Goal: Task Accomplishment & Management: Complete application form

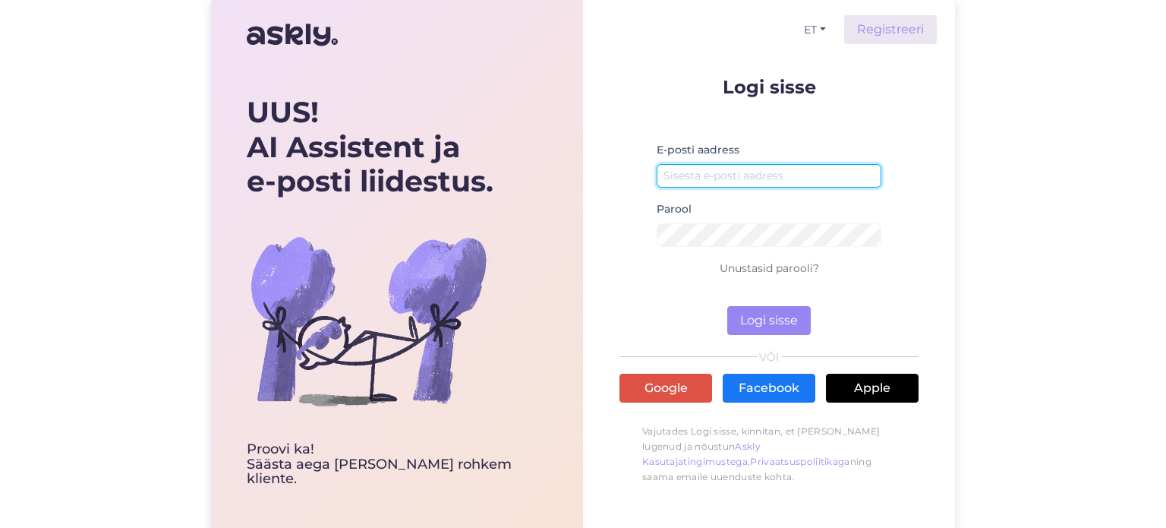
click at [720, 169] on input "email" at bounding box center [769, 176] width 225 height 24
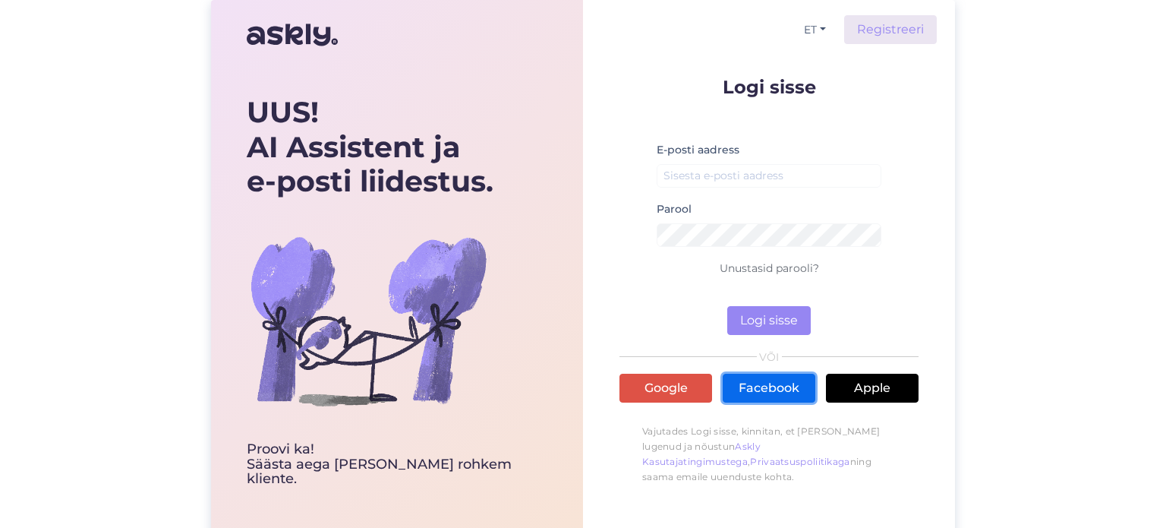
click at [761, 382] on link "Facebook" at bounding box center [769, 387] width 93 height 29
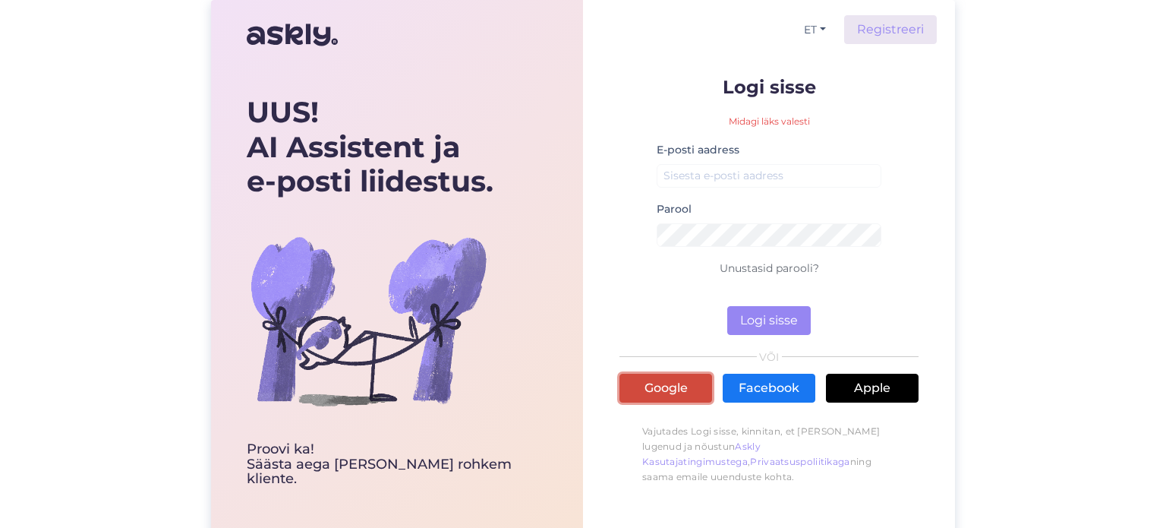
click at [663, 391] on link "Google" at bounding box center [665, 387] width 93 height 29
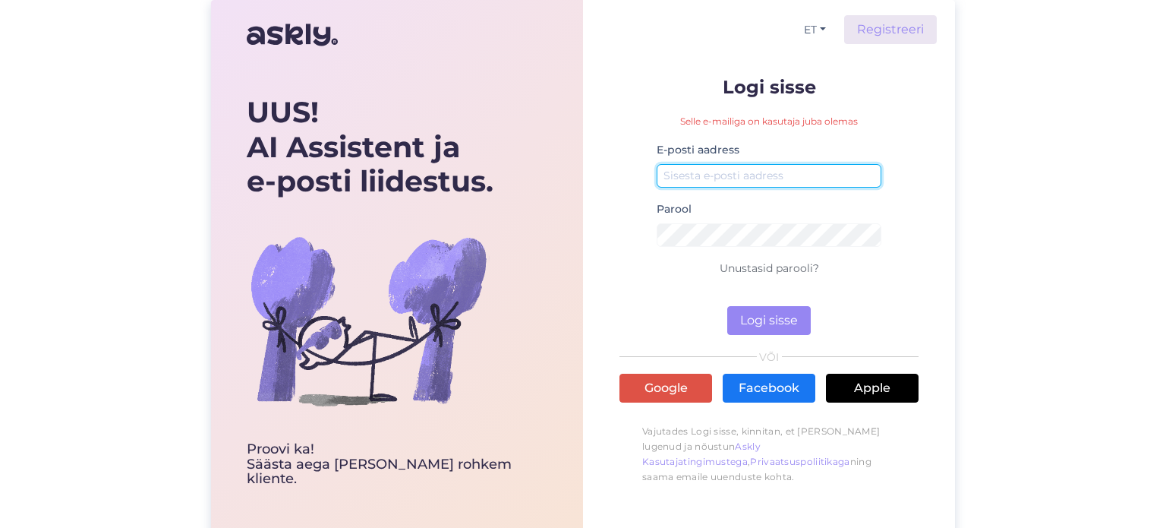
click at [688, 172] on input "email" at bounding box center [769, 176] width 225 height 24
click at [1062, 52] on div "UUS! AI Assistent ja e-posti liidestus. Proovi ka! Säästa aega ja võida rohkem …" at bounding box center [583, 270] width 1166 height 540
